Goal: Communication & Community: Participate in discussion

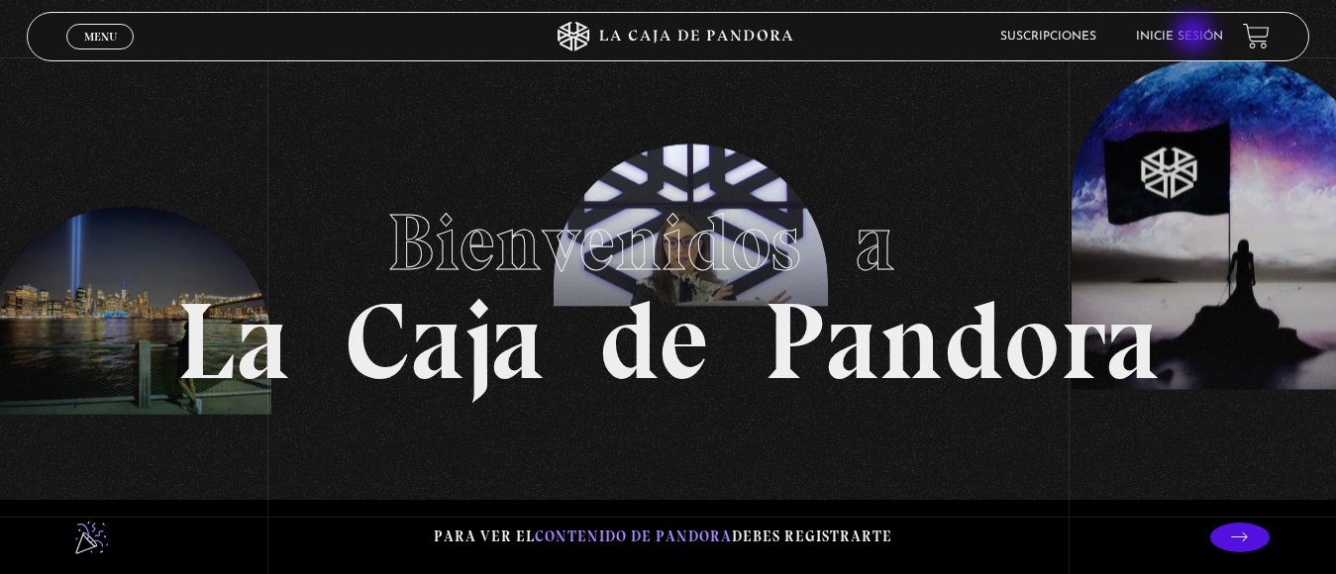
click at [1195, 36] on link "Inicie sesión" at bounding box center [1179, 37] width 87 height 12
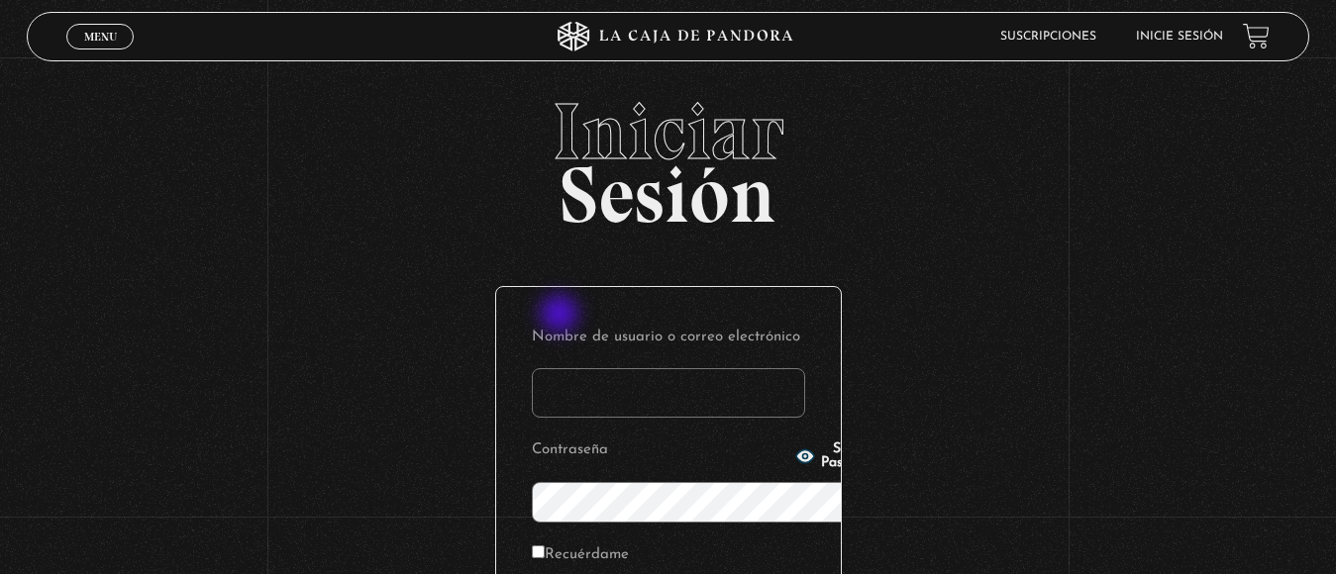
click at [562, 368] on input "Nombre de usuario o correo electrónico" at bounding box center [668, 393] width 273 height 50
type input "jona.g86@hotmail.com"
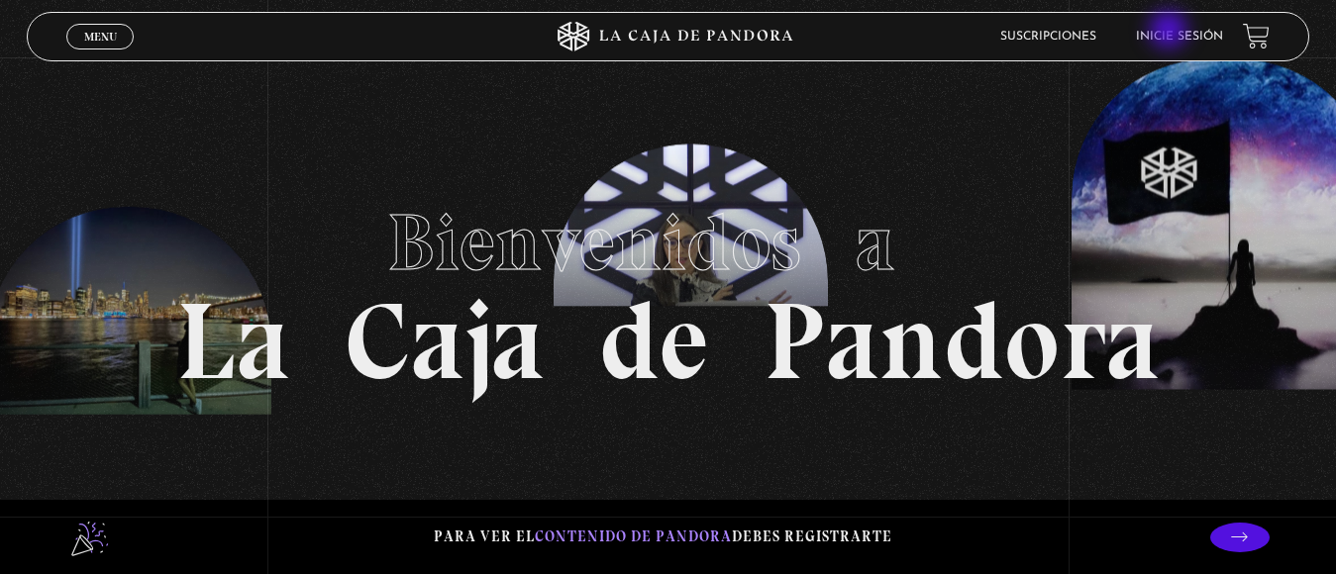
click at [1171, 32] on link "Inicie sesión" at bounding box center [1179, 37] width 87 height 12
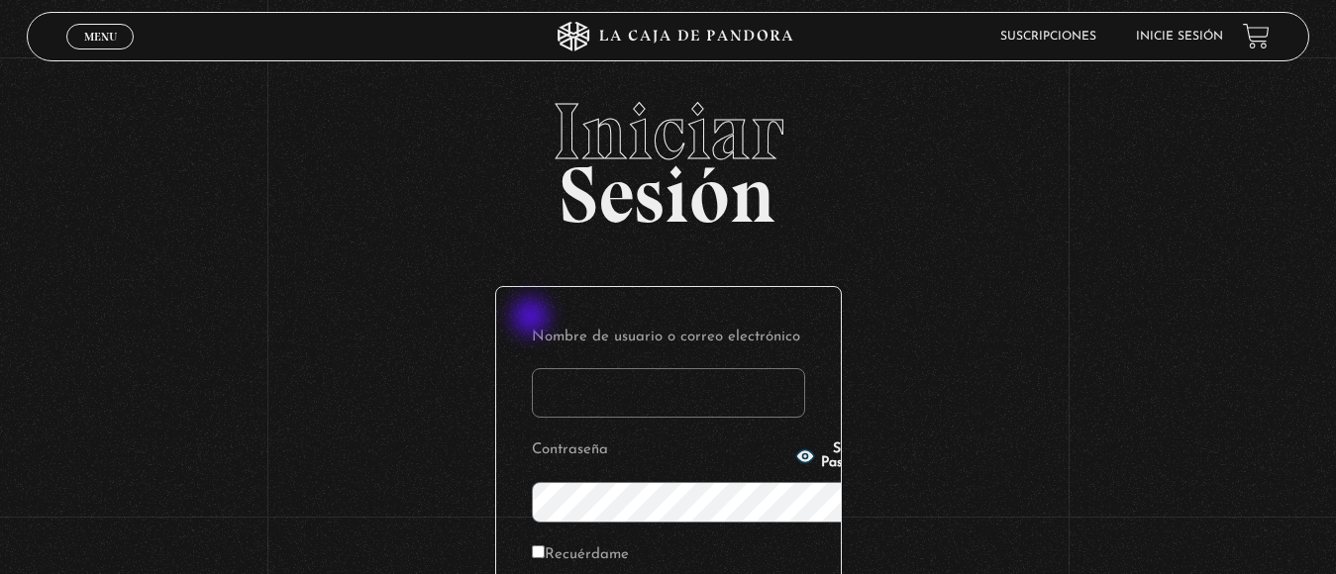
click at [533, 368] on input "Nombre de usuario o correo electrónico" at bounding box center [668, 393] width 273 height 50
type input "jona.g86@hotmail.com"
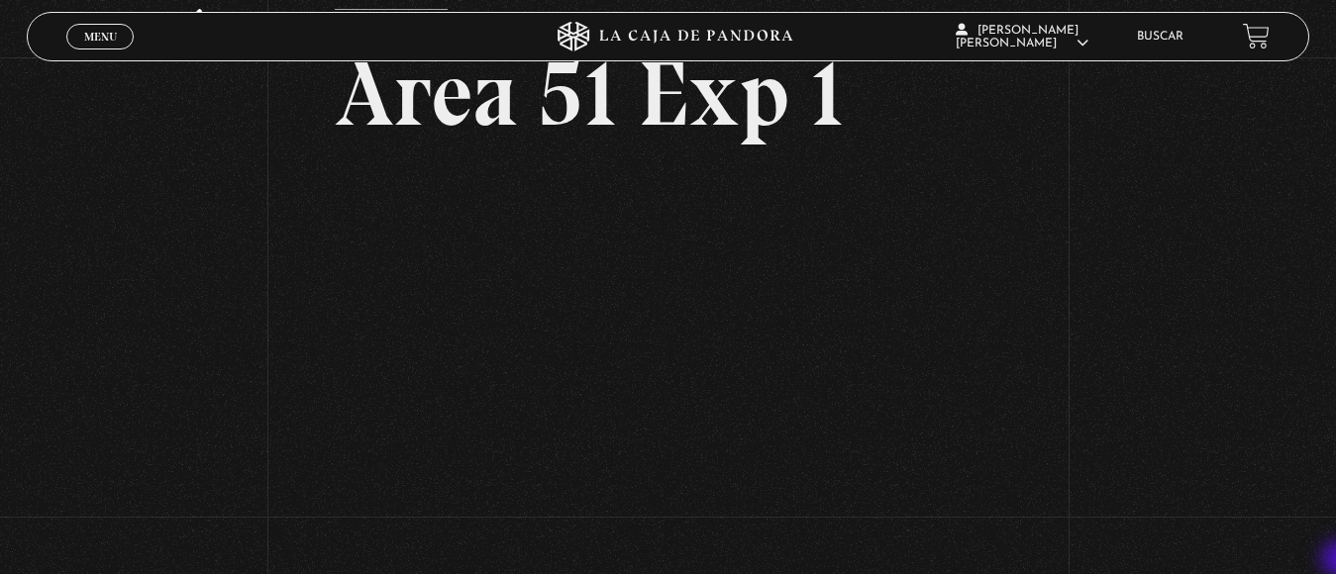
scroll to position [119, 0]
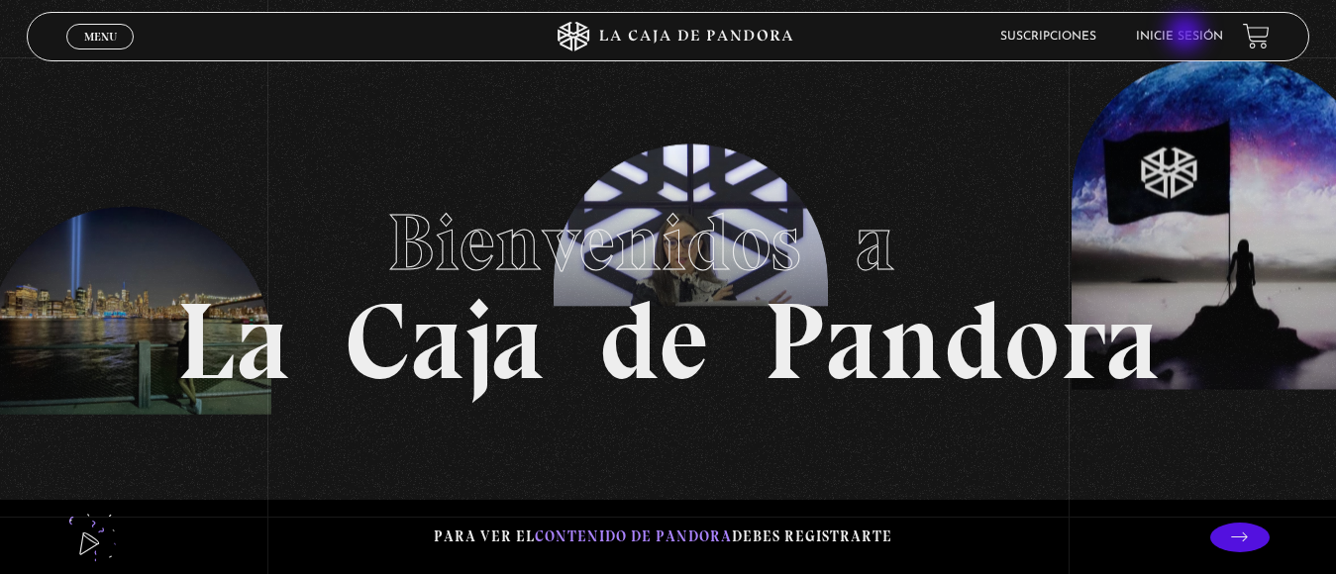
click at [1188, 35] on link "Inicie sesión" at bounding box center [1179, 37] width 87 height 12
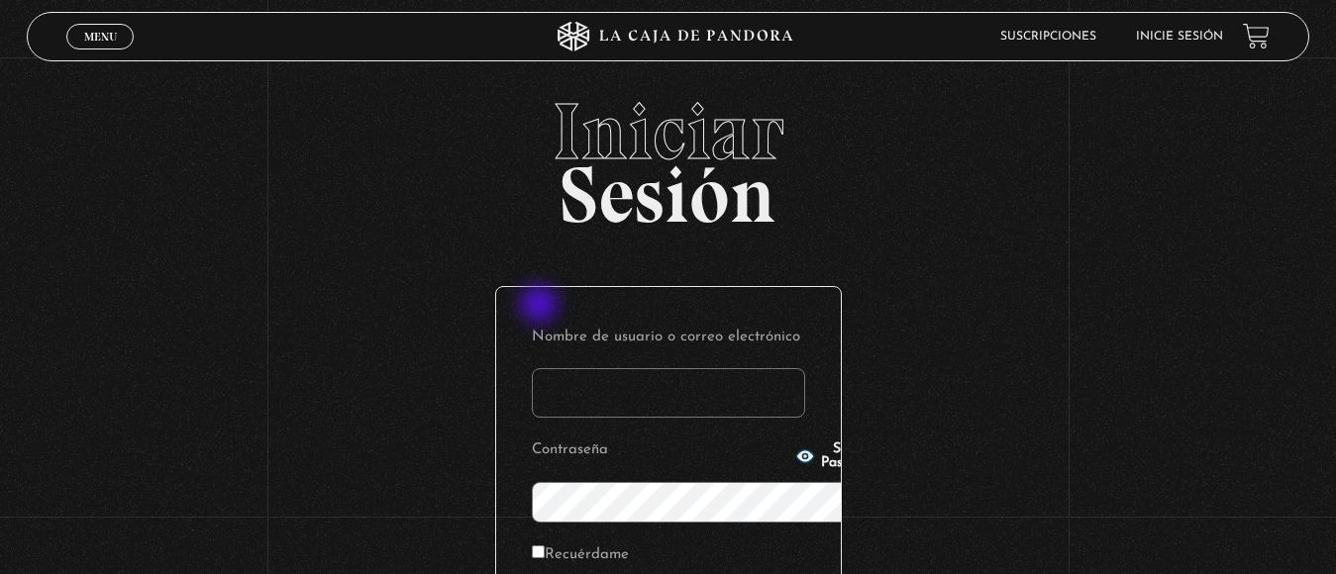
click at [541, 368] on input "Nombre de usuario o correo electrónico" at bounding box center [668, 393] width 273 height 50
type input "jona.g86@hotmail.com"
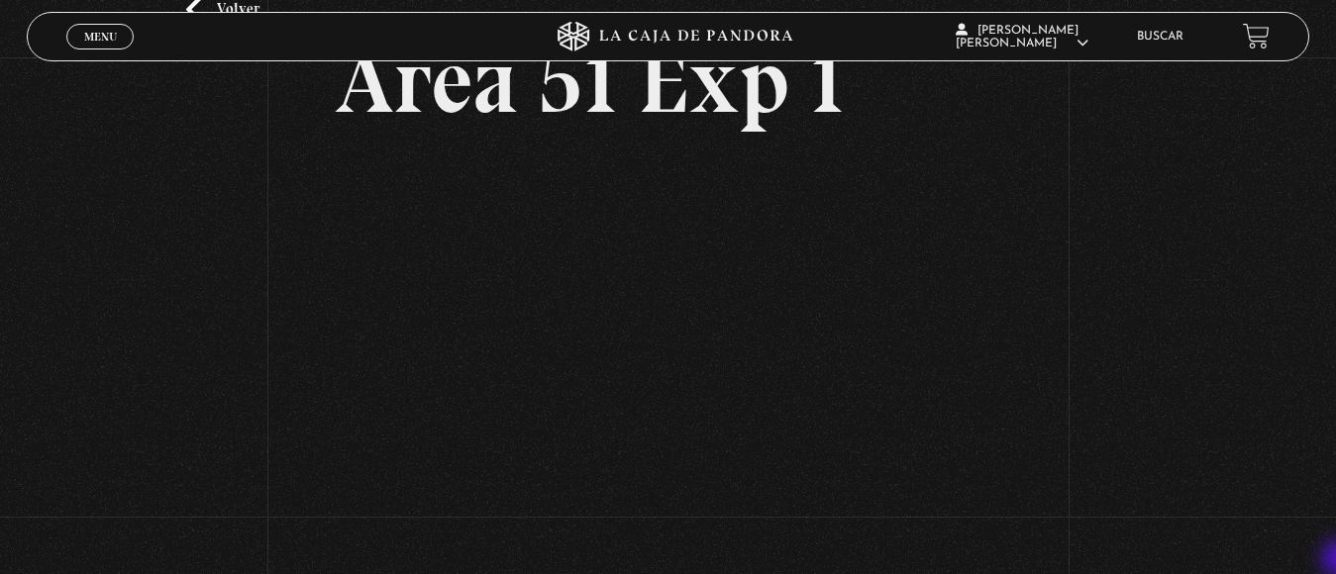
scroll to position [158, 0]
